Goal: Information Seeking & Learning: Find specific fact

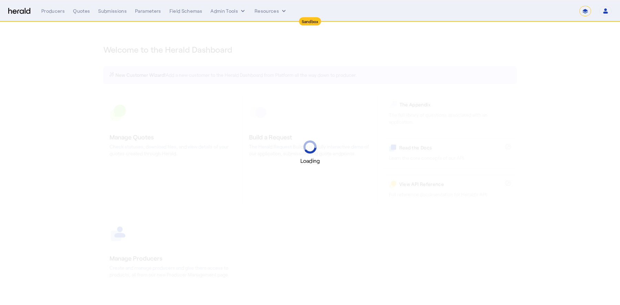
select select "*******"
click at [547, 12] on select "1Fort Acrisure Acturis Affinity Advisors Affinity Risk Agentero AmWins Anzen Ao…" at bounding box center [524, 11] width 94 height 10
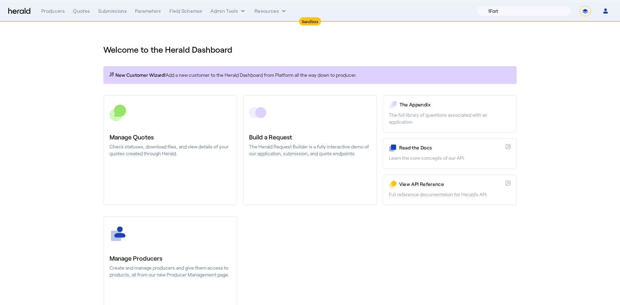
select select "pfm_r9a7_zywave"
click at [494, 6] on select "1Fort Acrisure Acturis Affinity Advisors Affinity Risk Agentero AmWins Anzen Ao…" at bounding box center [524, 11] width 94 height 10
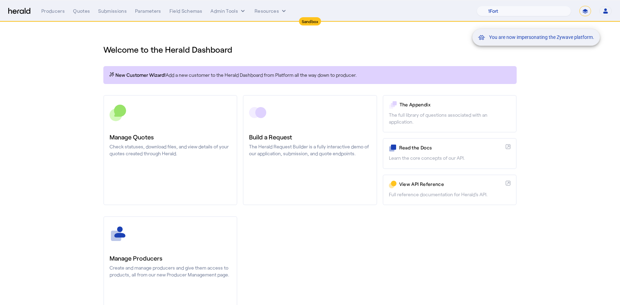
click at [191, 125] on div "You are now impersonating the Zywave platform." at bounding box center [310, 152] width 620 height 305
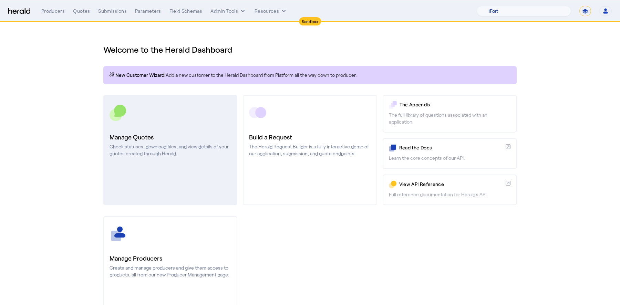
click at [202, 147] on p "Check statuses, download files, and view details of your quotes created through…" at bounding box center [171, 150] width 122 height 14
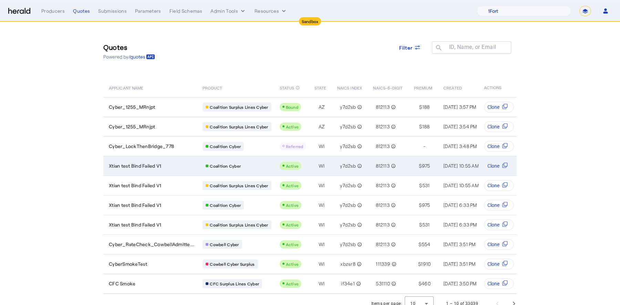
scroll to position [6, 0]
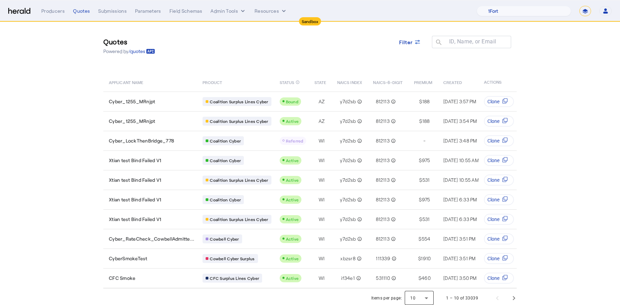
click at [422, 295] on div at bounding box center [419, 298] width 29 height 17
click at [423, 278] on span "50" at bounding box center [420, 277] width 18 height 8
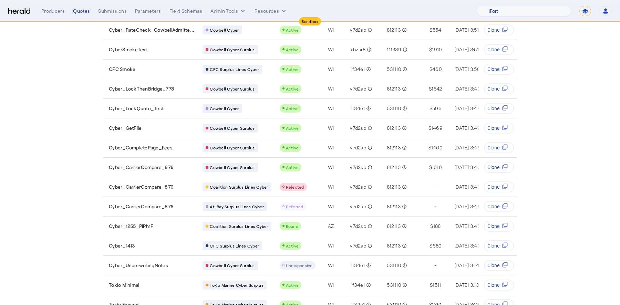
scroll to position [215, 0]
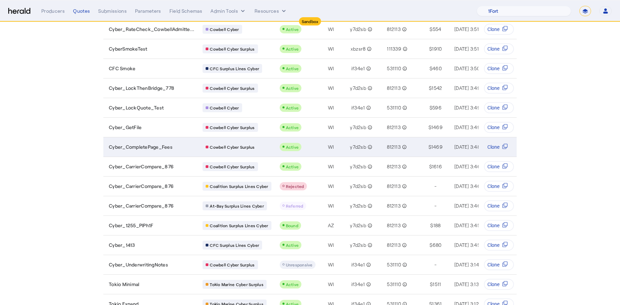
click at [173, 144] on div "Cyber_CompletePage_Fees" at bounding box center [151, 147] width 85 height 7
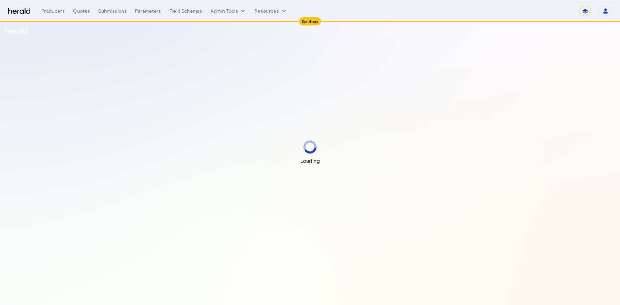
select select "*******"
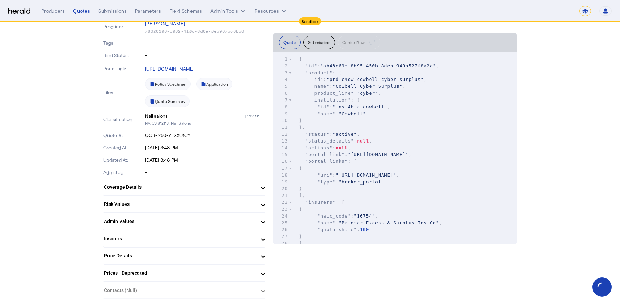
scroll to position [107, 0]
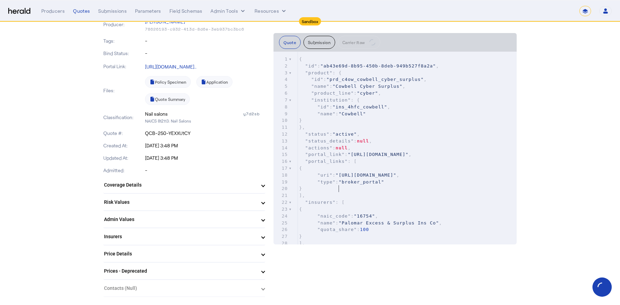
click at [362, 179] on pre ""uri" : "https://sandbox.redirect.heraldapi.com/prd_c4ow_cowbell_cyber_surplus/…" at bounding box center [407, 175] width 219 height 7
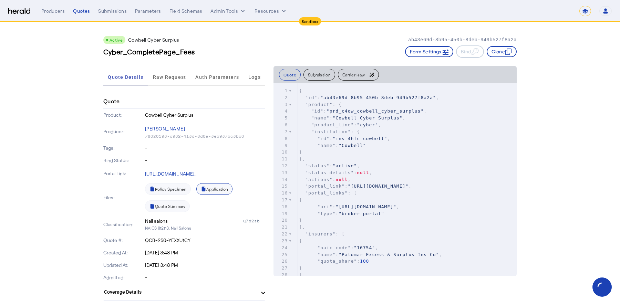
scroll to position [0, 0]
click at [322, 195] on span ""portal_links"" at bounding box center [326, 192] width 43 height 5
type input "****"
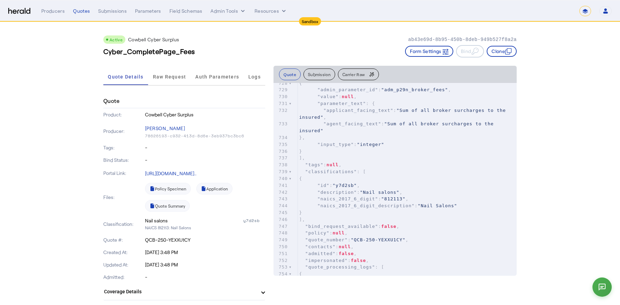
scroll to position [5247, 0]
type textarea "**********"
drag, startPoint x: 359, startPoint y: 230, endPoint x: 302, endPoint y: 224, distance: 57.5
click at [302, 224] on div "717 ], 718 "admin_values" : [ 719 { 720 "admin_parameter_id" : "adm_g9vk_proxy_…" at bounding box center [407, 168] width 219 height 328
click at [419, 40] on p "ab43e69d-8b95-450b-8deb-949b527f8a2a" at bounding box center [462, 39] width 109 height 7
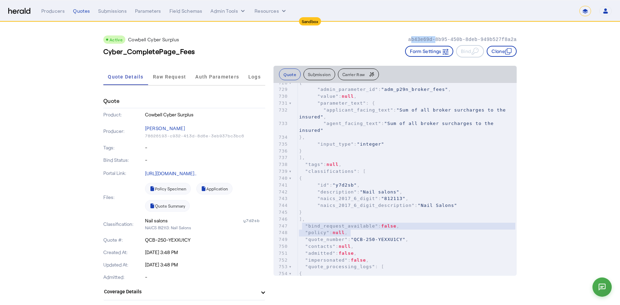
click at [419, 40] on p "ab43e69d-8b95-450b-8deb-949b527f8a2a" at bounding box center [462, 39] width 109 height 7
copy p "ab43e69d-8b95-450b-8deb-949b527f8a2a"
